Goal: Find specific page/section: Find specific page/section

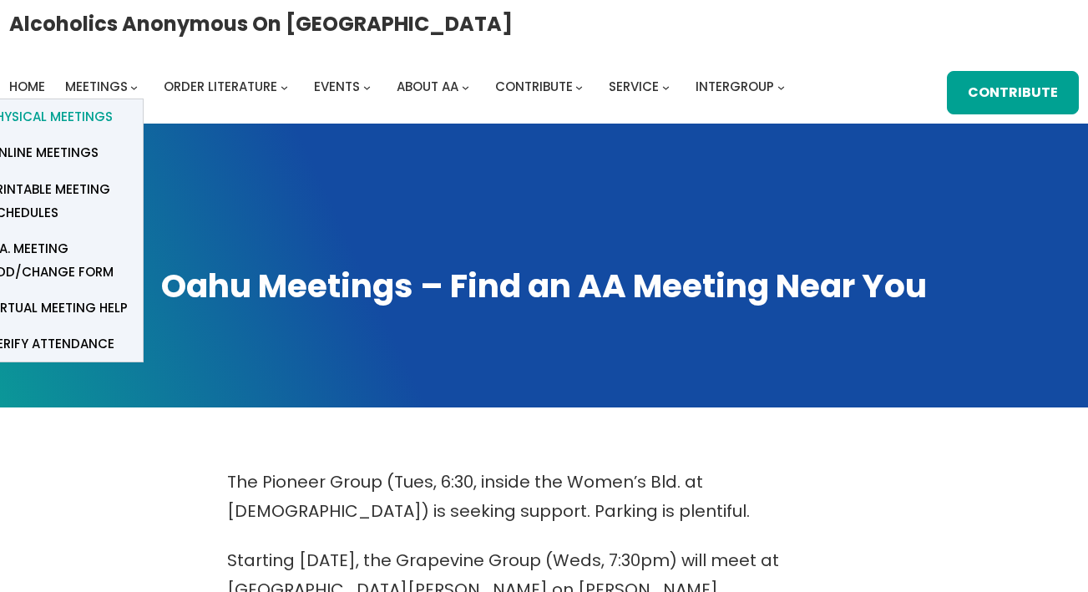
click at [91, 112] on span "Physical Meetings" at bounding box center [50, 116] width 124 height 23
click at [78, 115] on span "Physical Meetings" at bounding box center [50, 116] width 124 height 23
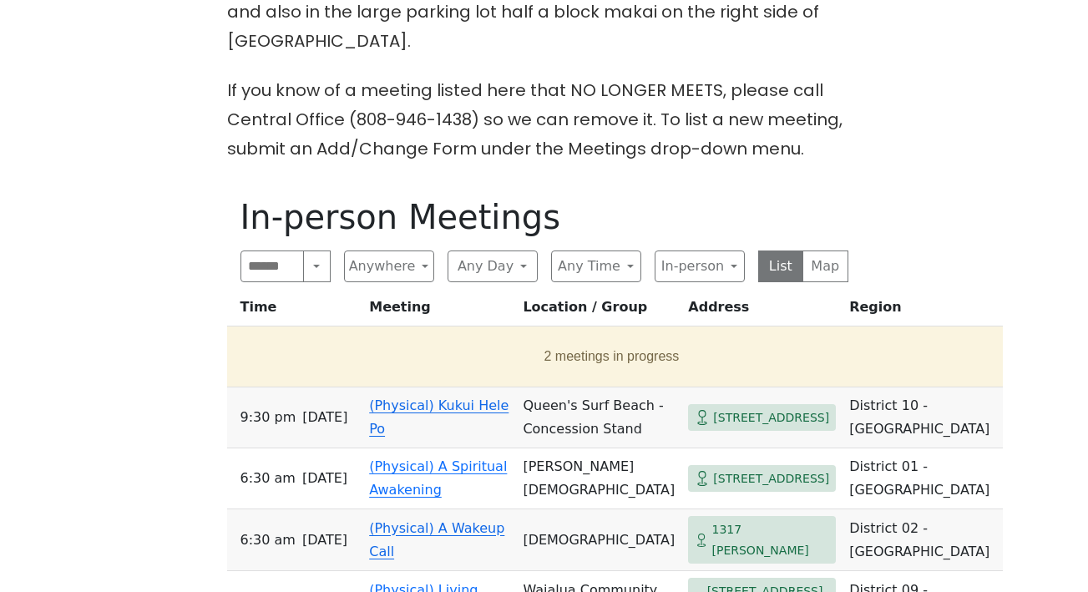
scroll to position [743, 0]
click at [499, 334] on button "2 meetings in progress" at bounding box center [612, 357] width 756 height 47
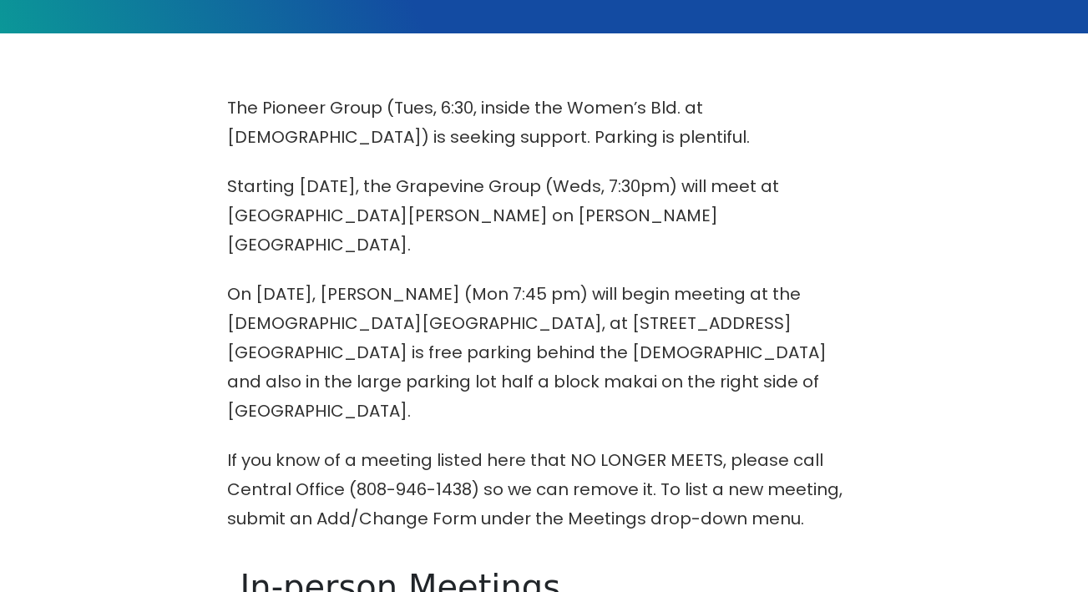
scroll to position [0, 0]
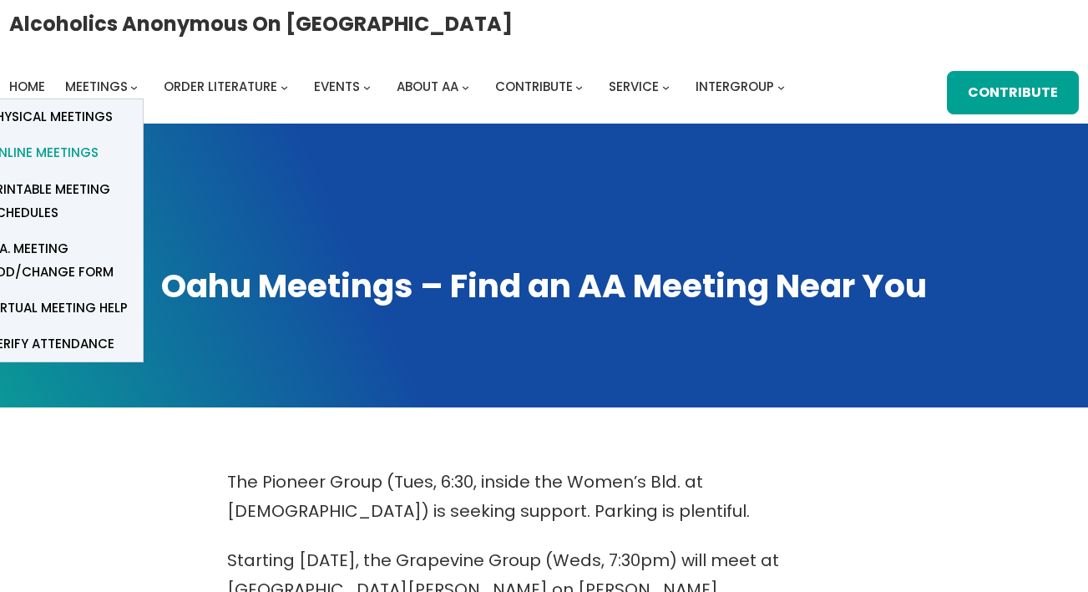
click at [72, 157] on span "Online Meetings" at bounding box center [43, 152] width 110 height 23
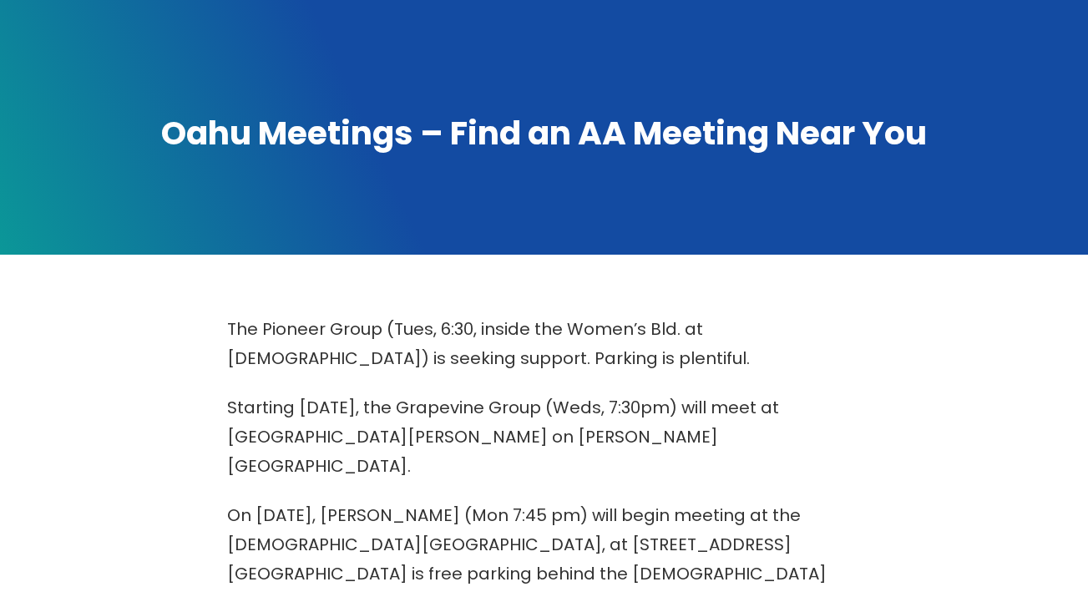
scroll to position [367, 0]
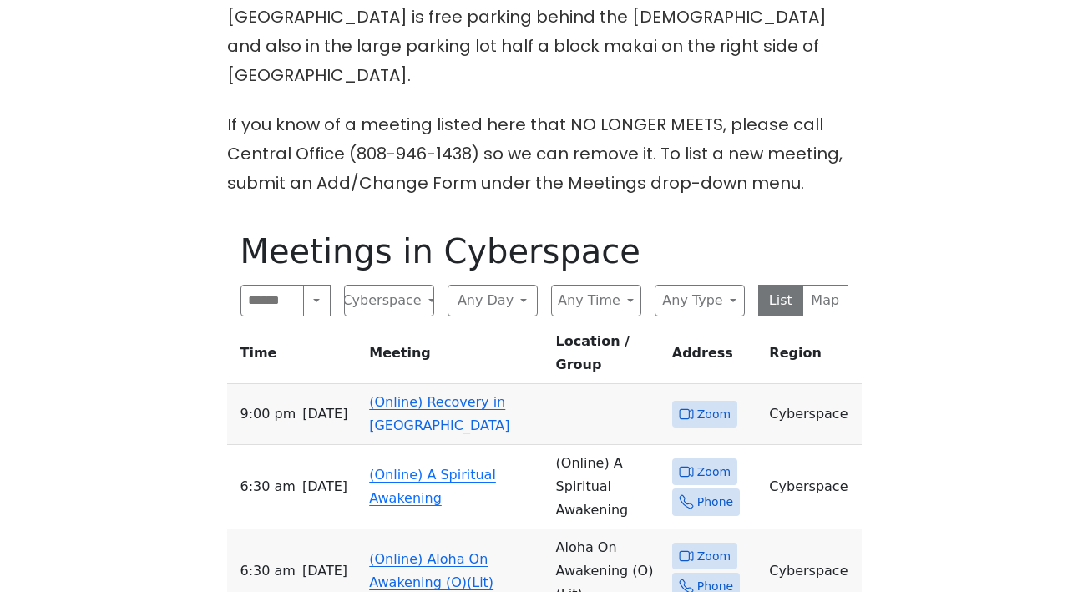
scroll to position [716, 0]
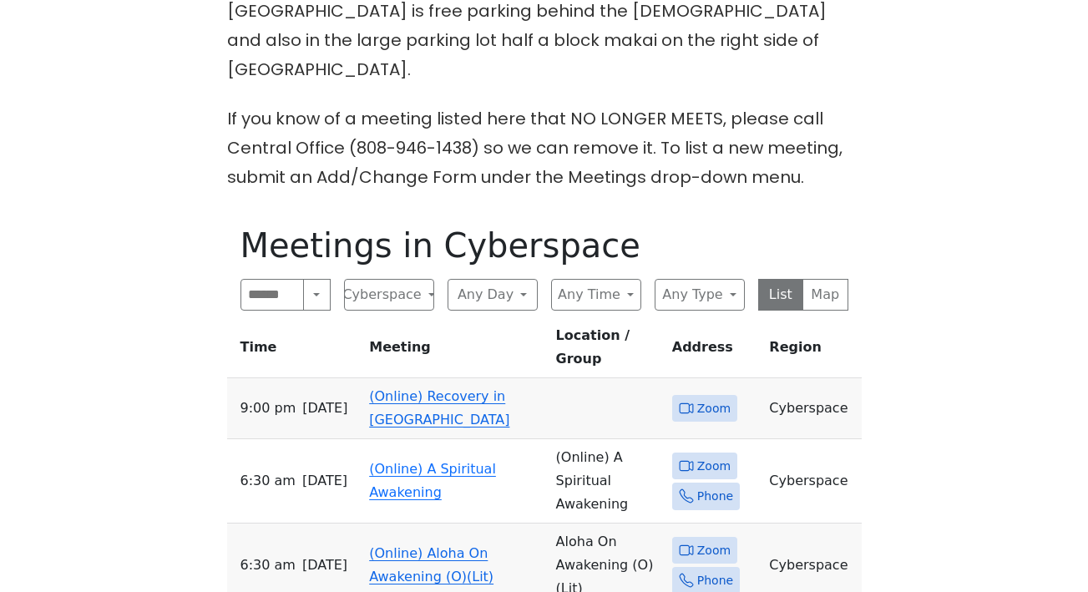
click at [716, 398] on span "Zoom" at bounding box center [713, 408] width 33 height 21
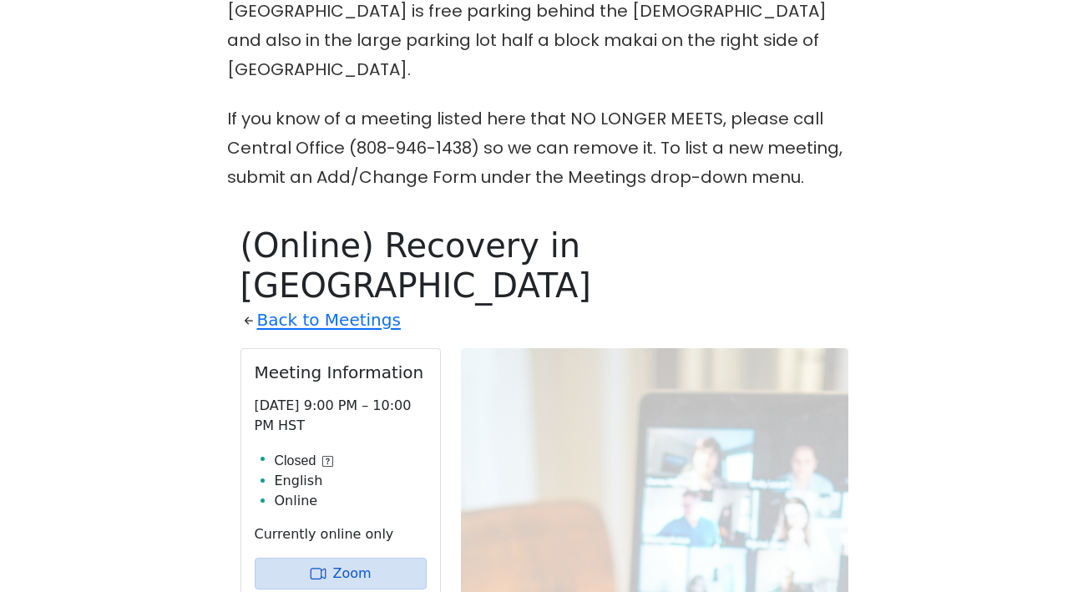
scroll to position [869, 0]
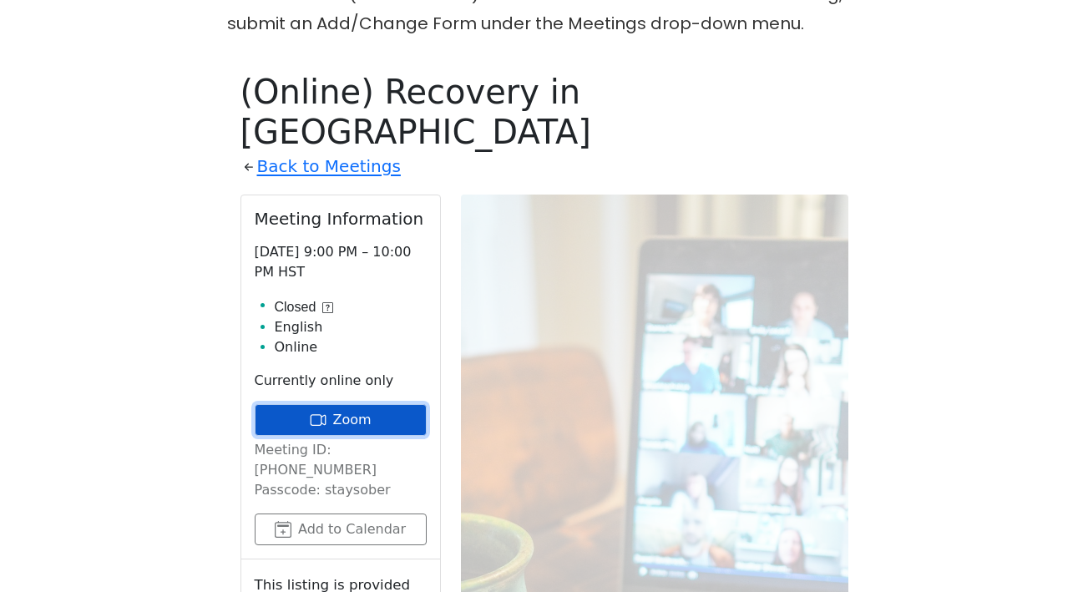
click at [382, 404] on link "Zoom" at bounding box center [341, 420] width 172 height 32
